Goal: Task Accomplishment & Management: Manage account settings

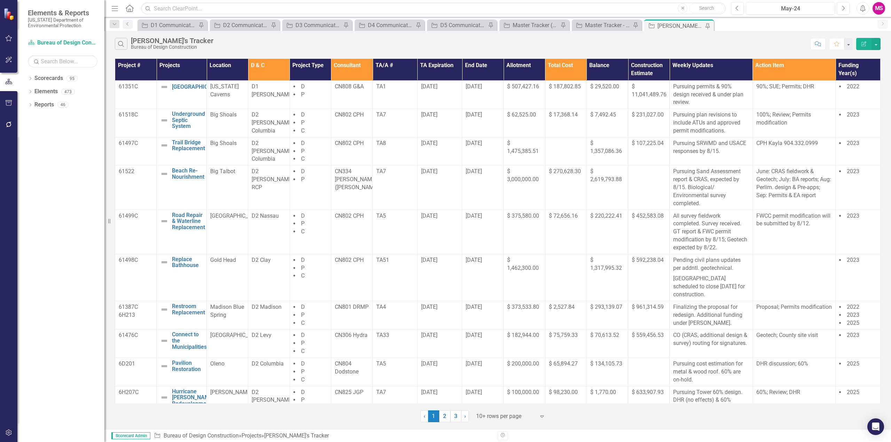
click at [115, 8] on icon "Menu" at bounding box center [114, 8] width 9 height 7
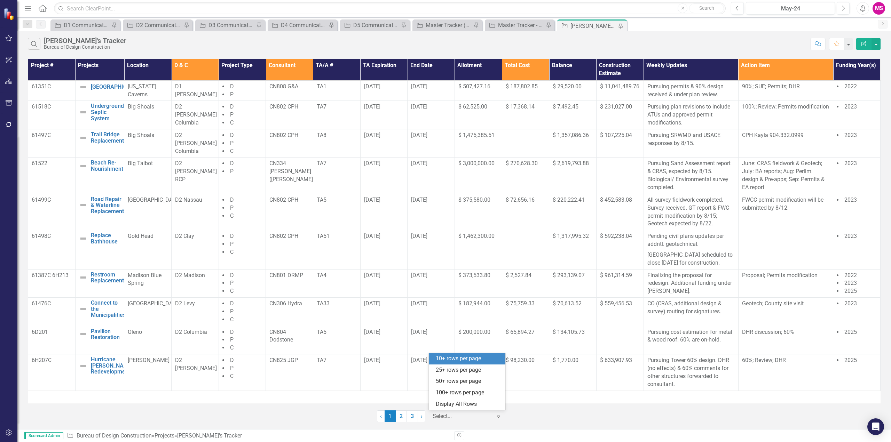
click at [453, 417] on div at bounding box center [462, 416] width 59 height 9
click at [452, 402] on div "Display All Rows" at bounding box center [468, 405] width 65 height 8
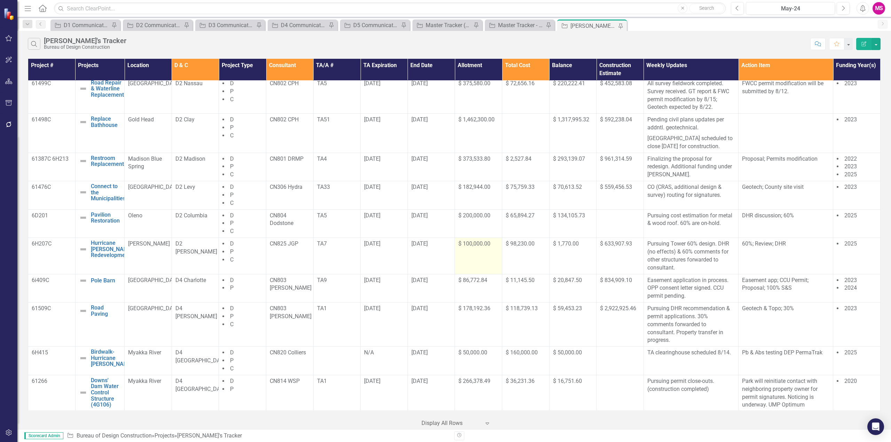
scroll to position [139, 0]
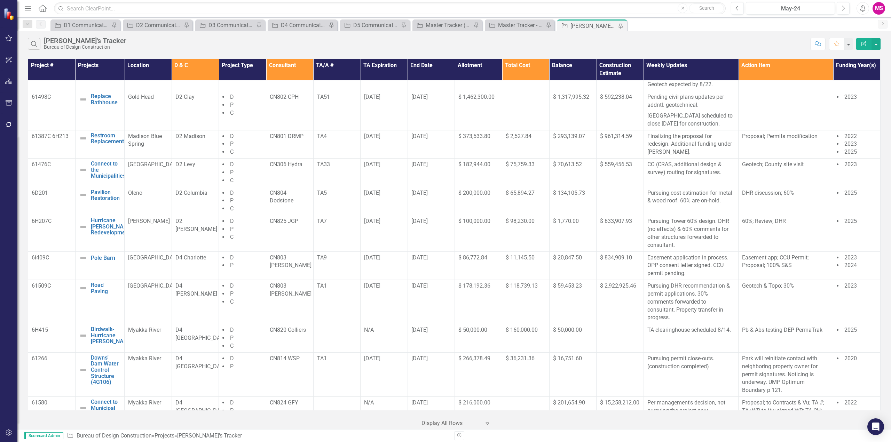
click at [196, 70] on th "D & C" at bounding box center [195, 70] width 47 height 22
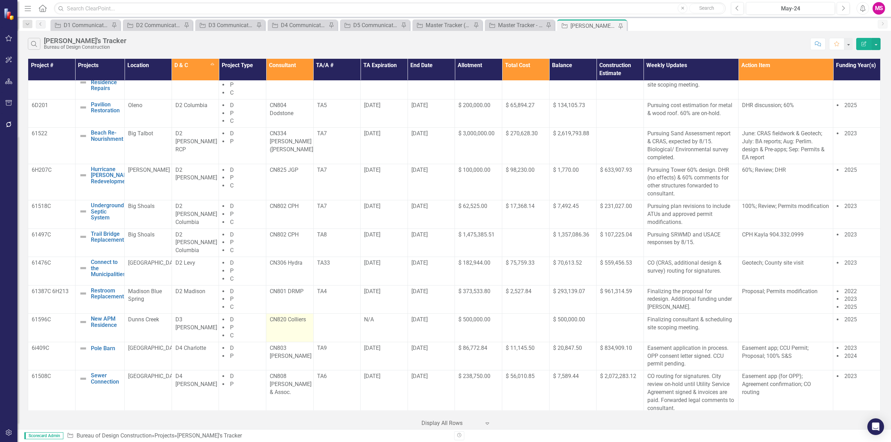
scroll to position [244, 0]
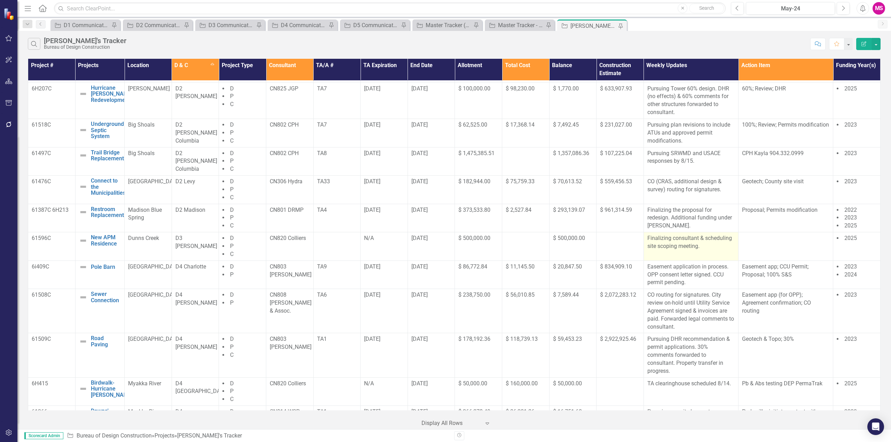
click at [677, 251] on p "Finalizing consultant & scheduling site scoping meeting." at bounding box center [690, 243] width 87 height 16
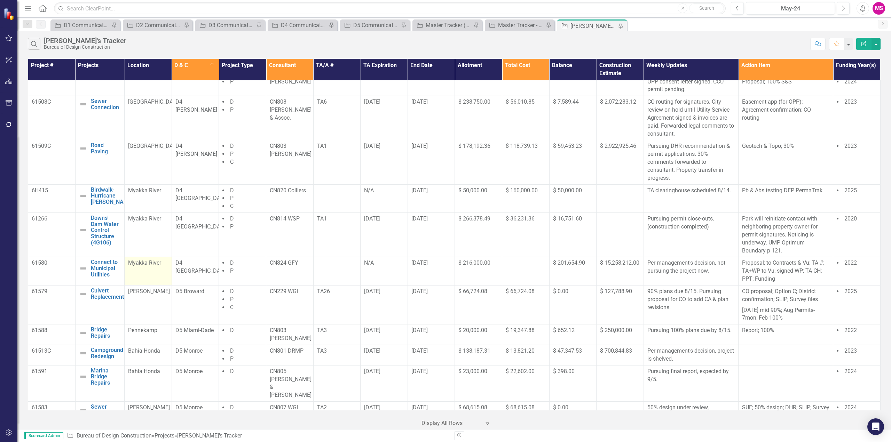
scroll to position [455, 0]
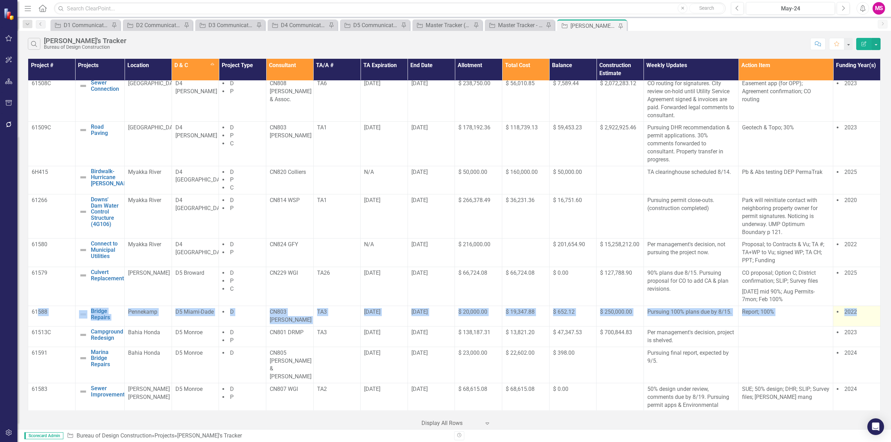
drag, startPoint x: 73, startPoint y: 330, endPoint x: 864, endPoint y: 320, distance: 790.7
click at [864, 320] on tr "61588 Bridge Repairs Edit Edit Project Link Open Element Pennekamp D5 Miami-Dad…" at bounding box center [454, 316] width 852 height 21
click at [712, 316] on p "Pursuing 100% plans due by 8/15." at bounding box center [690, 312] width 87 height 8
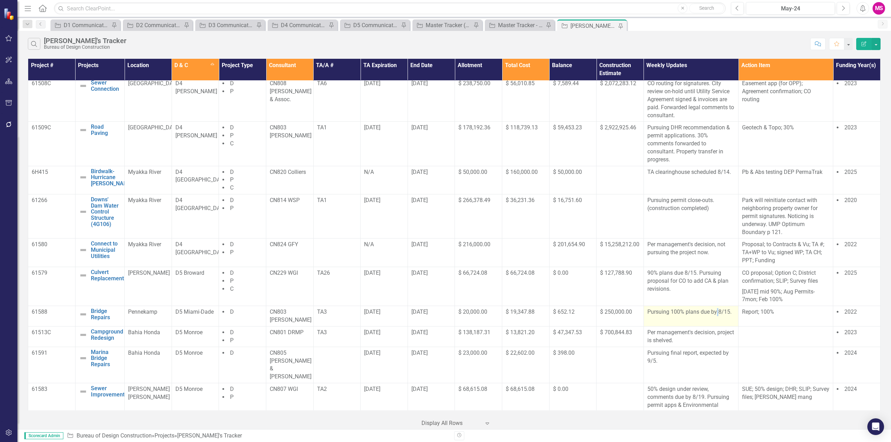
click at [712, 316] on p "Pursuing 100% plans due by 8/15." at bounding box center [690, 312] width 87 height 8
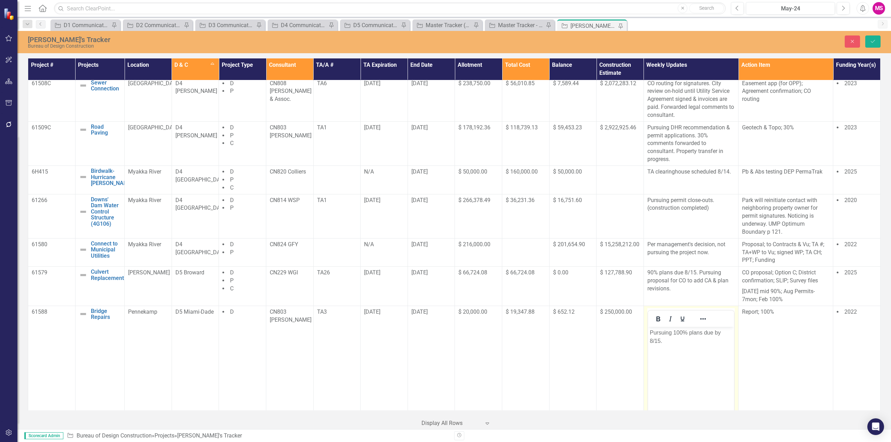
scroll to position [0, 0]
click at [658, 341] on p "Pursuing 100% plans due by 8/15." at bounding box center [690, 337] width 82 height 17
click at [671, 340] on p "Pursuing 100% plans due by 8/22." at bounding box center [690, 337] width 82 height 17
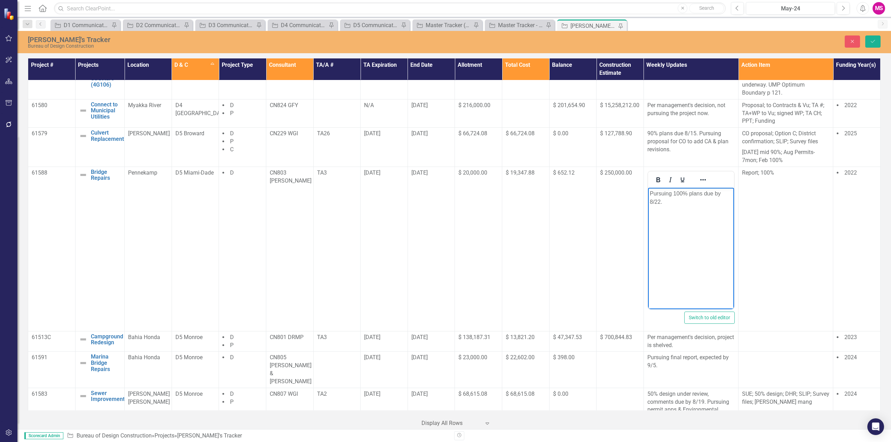
scroll to position [603, 0]
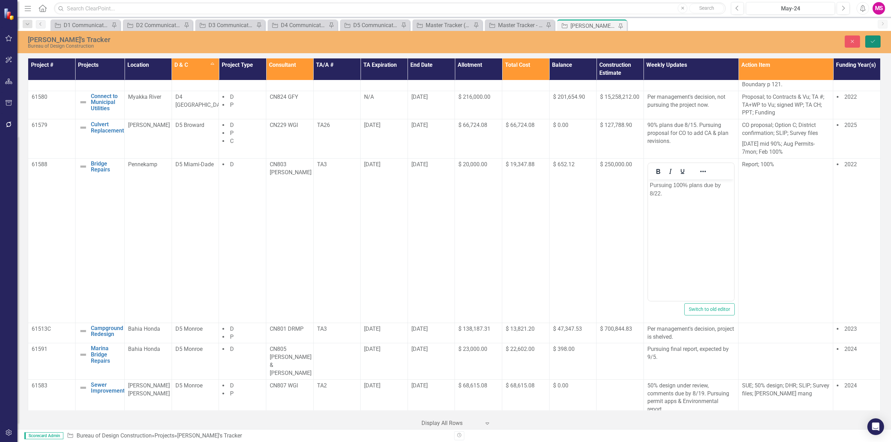
click at [871, 43] on icon "Save" at bounding box center [873, 41] width 6 height 5
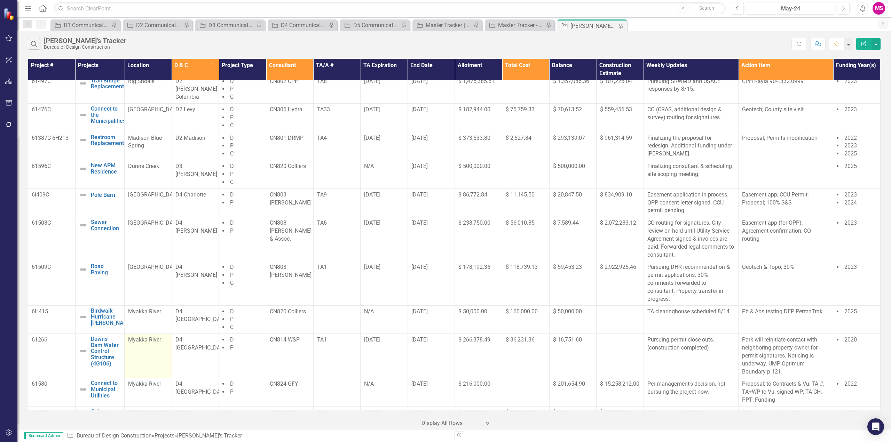
scroll to position [452, 0]
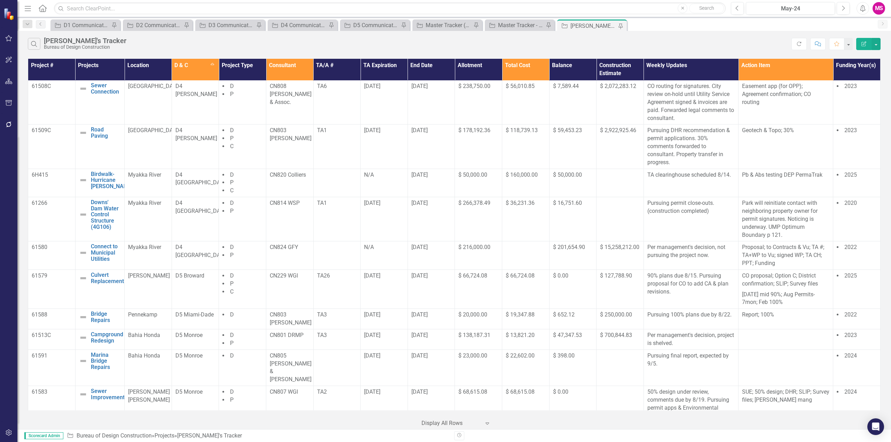
click at [287, 67] on th "Consultant" at bounding box center [289, 70] width 47 height 22
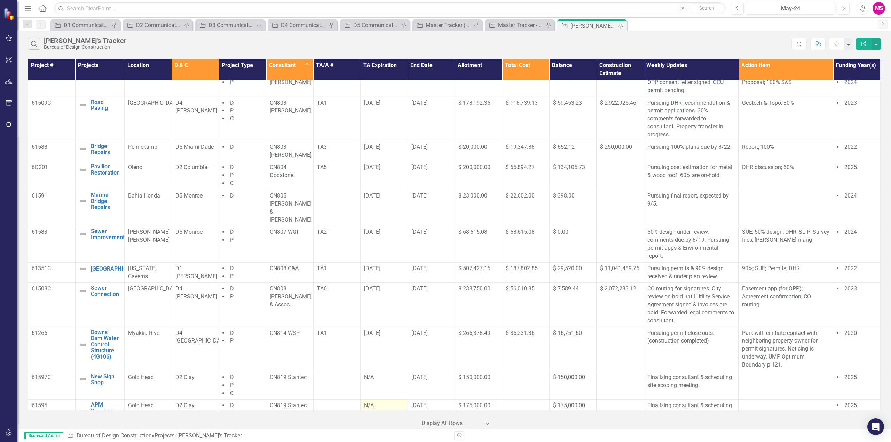
scroll to position [281, 0]
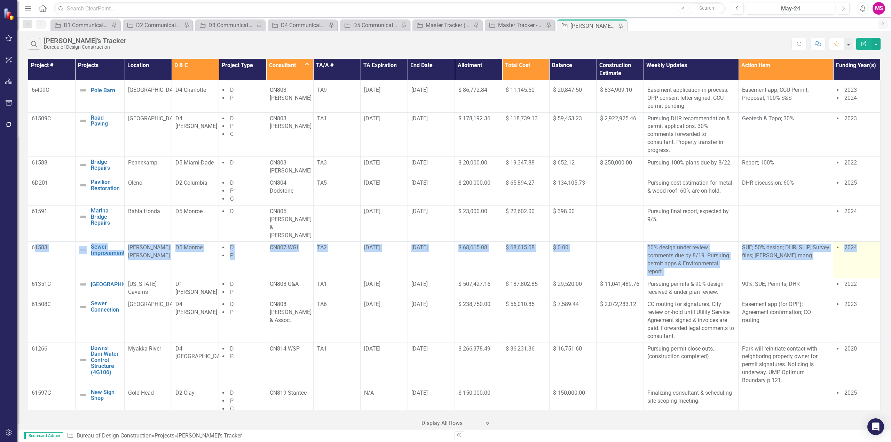
drag, startPoint x: 33, startPoint y: 240, endPoint x: 862, endPoint y: 256, distance: 828.8
click at [862, 256] on tr "61583 Sewer Improvements Edit Edit Project Link Open Element [PERSON_NAME] [PER…" at bounding box center [454, 260] width 852 height 36
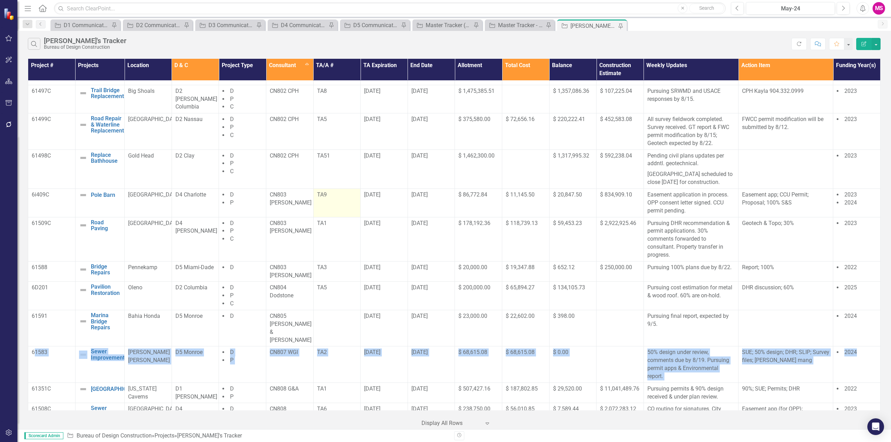
scroll to position [177, 0]
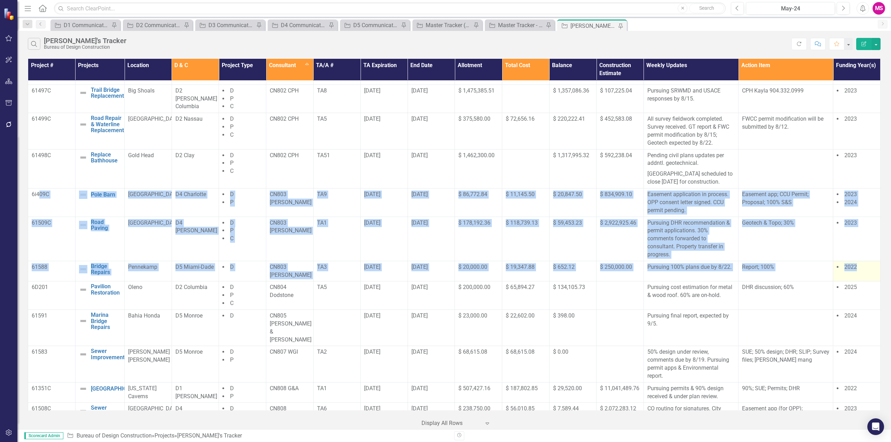
drag, startPoint x: 38, startPoint y: 206, endPoint x: 862, endPoint y: 273, distance: 826.4
click at [862, 273] on tbody "61579 Culvert Replacement Edit Edit Project Link Open Element [PERSON_NAME] D5 …" at bounding box center [454, 301] width 852 height 794
drag, startPoint x: 63, startPoint y: 211, endPoint x: 39, endPoint y: 206, distance: 24.8
click at [64, 211] on td "6i409C" at bounding box center [51, 203] width 47 height 29
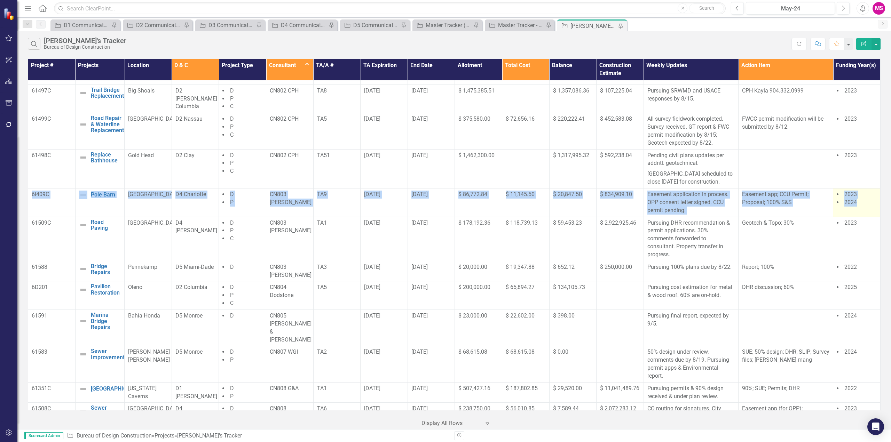
drag, startPoint x: 31, startPoint y: 200, endPoint x: 860, endPoint y: 211, distance: 828.7
click at [860, 211] on tr "6i409C Pole Barn Edit Edit Project Link Open Element [GEOGRAPHIC_DATA] D4 Charl…" at bounding box center [454, 203] width 852 height 29
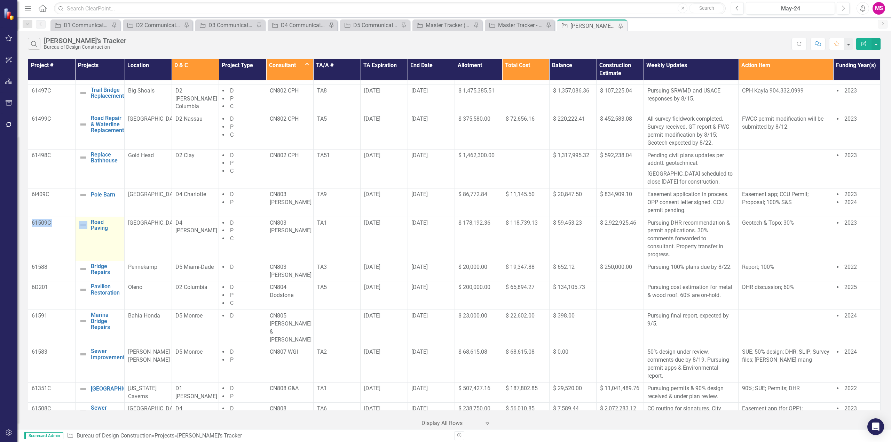
drag, startPoint x: 32, startPoint y: 229, endPoint x: 84, endPoint y: 240, distance: 53.3
click at [84, 240] on tr "61509C Road Paving Edit Edit Project Link Open Element [GEOGRAPHIC_DATA] D4 [PE…" at bounding box center [454, 239] width 852 height 44
click at [40, 236] on td "61509C" at bounding box center [51, 239] width 47 height 44
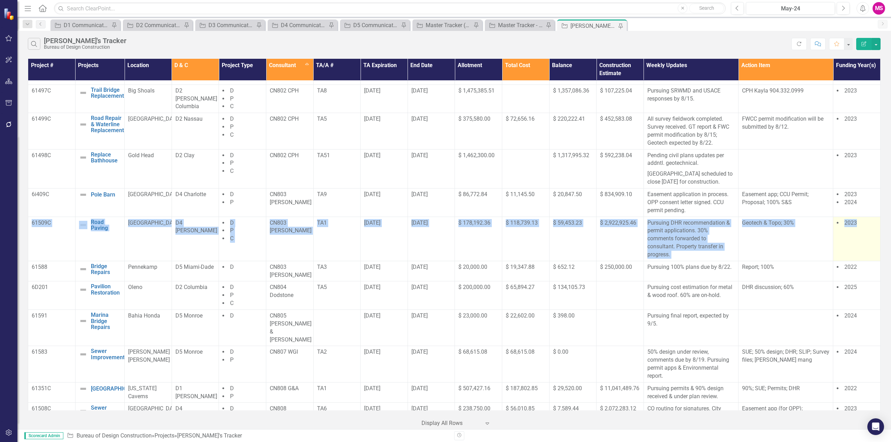
drag, startPoint x: 30, startPoint y: 230, endPoint x: 875, endPoint y: 257, distance: 845.0
click at [875, 257] on tr "61509C Road Paving Edit Edit Project Link Open Element [GEOGRAPHIC_DATA] D4 [PE…" at bounding box center [454, 239] width 852 height 44
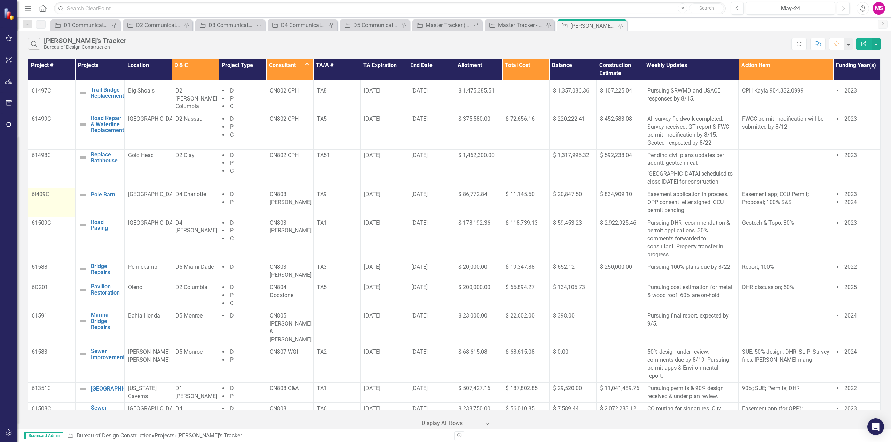
drag, startPoint x: 54, startPoint y: 211, endPoint x: 50, endPoint y: 205, distance: 6.1
click at [54, 211] on td "6i409C" at bounding box center [51, 203] width 47 height 29
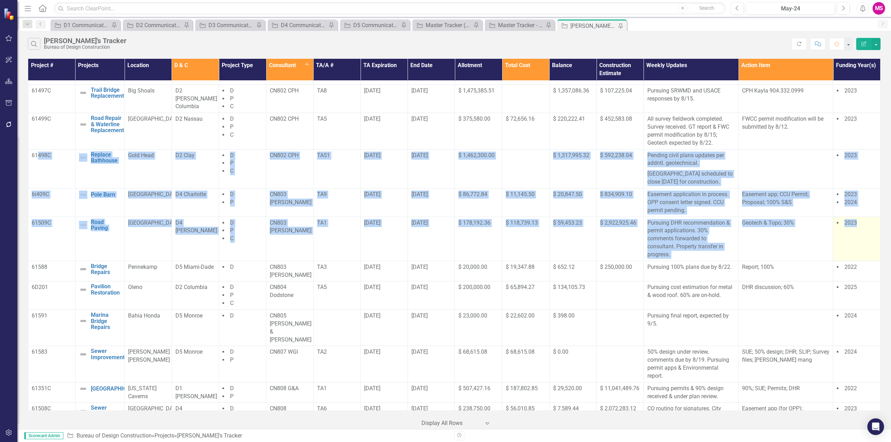
drag, startPoint x: 40, startPoint y: 160, endPoint x: 858, endPoint y: 250, distance: 823.1
click at [858, 250] on tbody "61579 Culvert Replacement Edit Edit Project Link Open Element [PERSON_NAME] D5 …" at bounding box center [454, 301] width 852 height 794
click at [690, 215] on p "Easement application in process. OPP consent letter signed. CCU permit pending." at bounding box center [690, 203] width 87 height 24
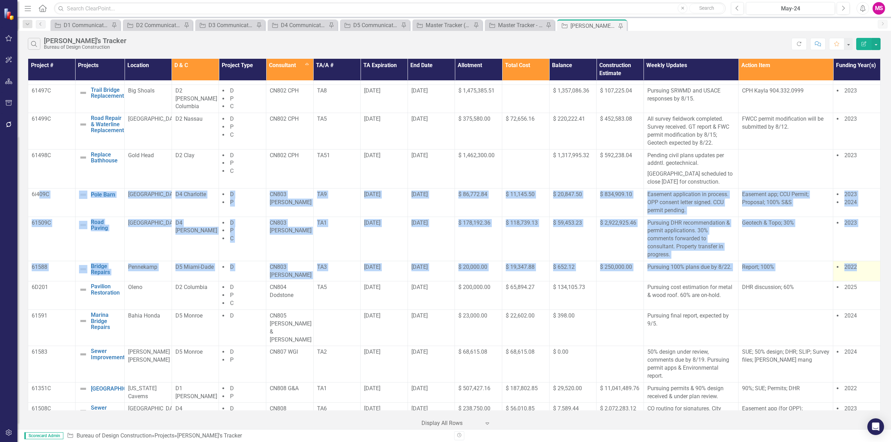
drag, startPoint x: 42, startPoint y: 205, endPoint x: 860, endPoint y: 280, distance: 821.6
click at [860, 280] on tbody "61579 Culvert Replacement Edit Edit Project Link Open Element [PERSON_NAME] D5 …" at bounding box center [454, 301] width 852 height 794
click at [859, 271] on li "2022" at bounding box center [857, 267] width 40 height 8
click at [51, 214] on td "6i409C" at bounding box center [51, 203] width 47 height 29
drag, startPoint x: 31, startPoint y: 201, endPoint x: 862, endPoint y: 275, distance: 833.6
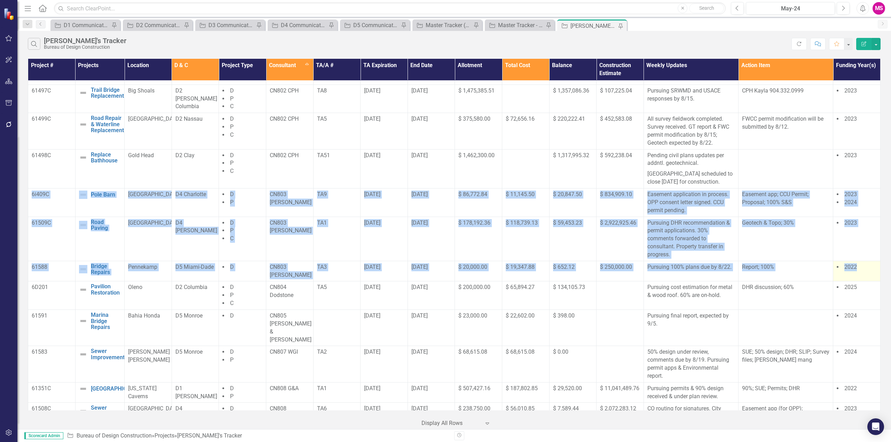
click at [862, 275] on tbody "61579 Culvert Replacement Edit Edit Project Link Open Element [PERSON_NAME] D5 …" at bounding box center [454, 301] width 852 height 794
click at [49, 211] on td "6i409C" at bounding box center [51, 203] width 47 height 29
drag, startPoint x: 36, startPoint y: 207, endPoint x: 32, endPoint y: 202, distance: 6.4
click at [36, 207] on td "6i409C" at bounding box center [51, 203] width 47 height 29
click at [36, 199] on div "6i409C" at bounding box center [52, 195] width 40 height 8
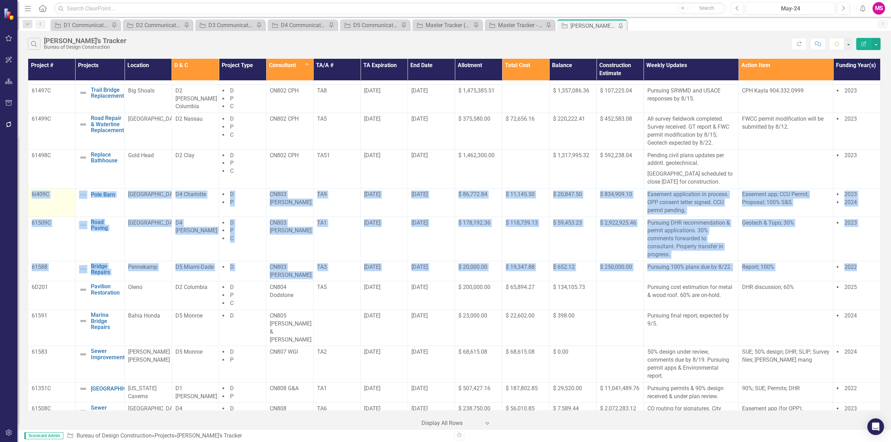
click at [31, 203] on td "6i409C" at bounding box center [51, 203] width 47 height 29
drag, startPoint x: 33, startPoint y: 203, endPoint x: 860, endPoint y: 276, distance: 830.8
click at [860, 276] on tbody "61579 Culvert Replacement Edit Edit Project Link Open Element [PERSON_NAME] D5 …" at bounding box center [454, 301] width 852 height 794
click at [48, 210] on td "6i409C" at bounding box center [51, 203] width 47 height 29
drag, startPoint x: 857, startPoint y: 277, endPoint x: 29, endPoint y: 208, distance: 831.1
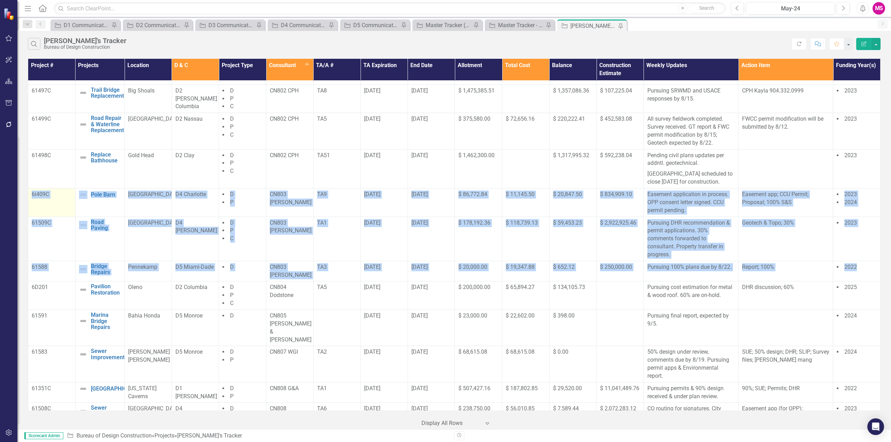
click at [29, 208] on tbody "61579 Culvert Replacement Edit Edit Project Link Open Element [PERSON_NAME] D5 …" at bounding box center [454, 301] width 852 height 794
